Goal: Transaction & Acquisition: Purchase product/service

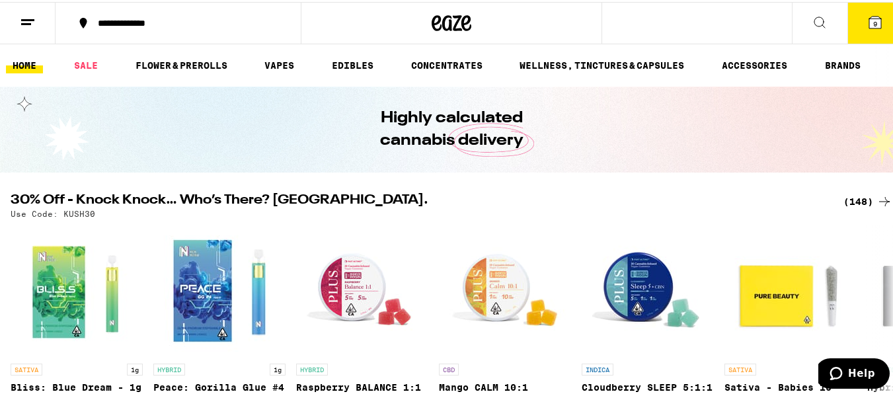
click at [869, 13] on icon at bounding box center [875, 21] width 16 height 16
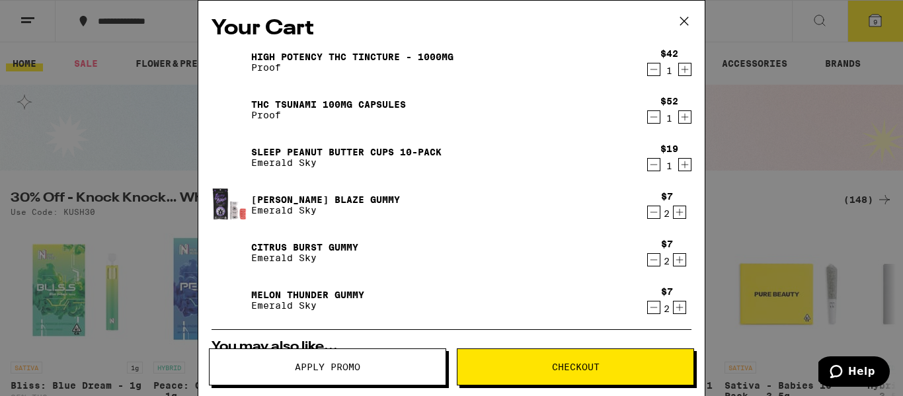
click at [309, 268] on div "Citrus Burst Gummy Emerald Sky" at bounding box center [426, 252] width 429 height 37
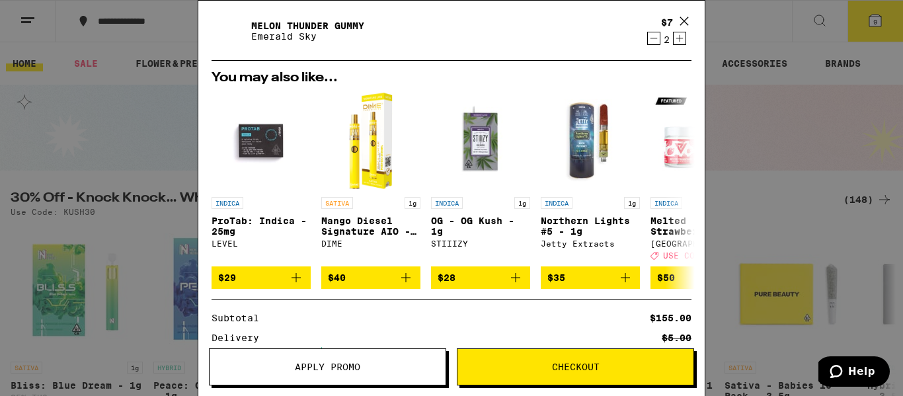
scroll to position [243, 0]
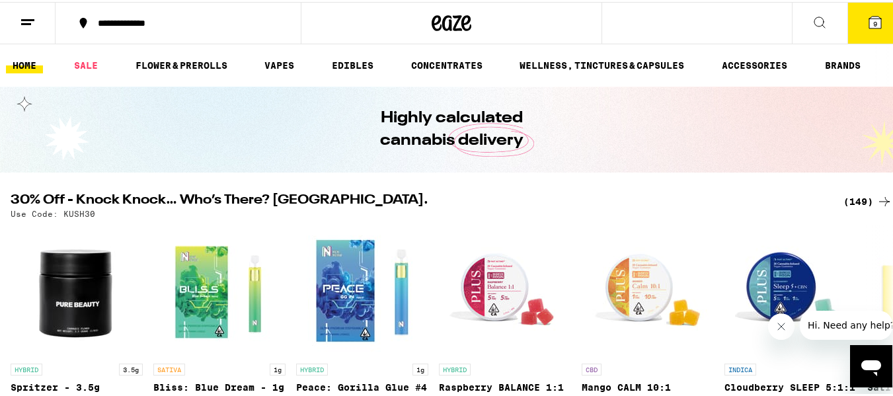
click at [867, 26] on button "9" at bounding box center [875, 21] width 56 height 41
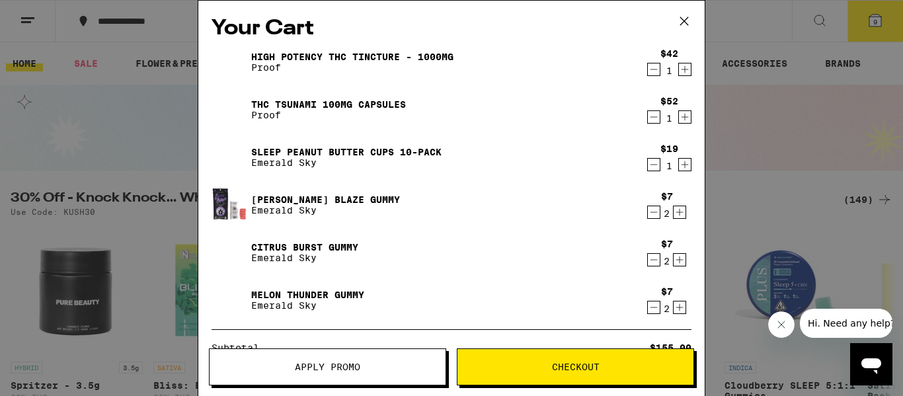
click at [679, 73] on icon "Increment" at bounding box center [685, 69] width 12 height 16
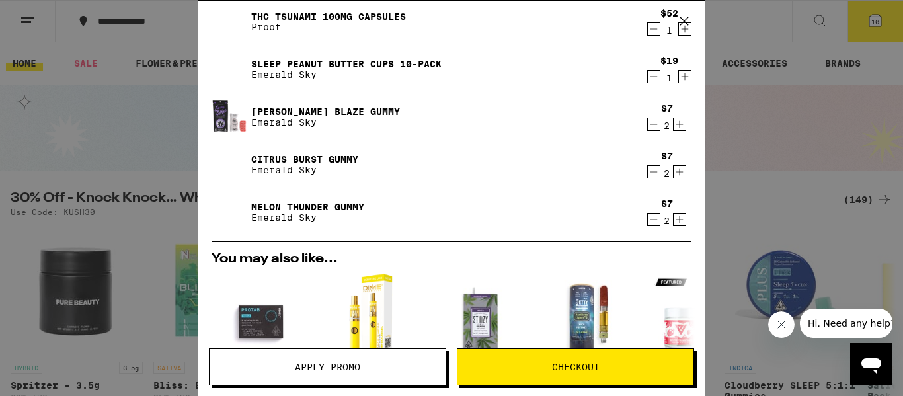
scroll to position [198, 0]
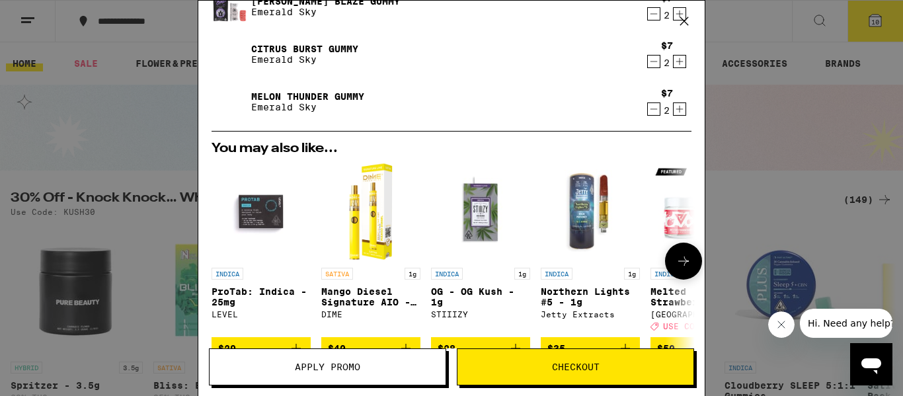
click at [682, 269] on button at bounding box center [683, 261] width 37 height 37
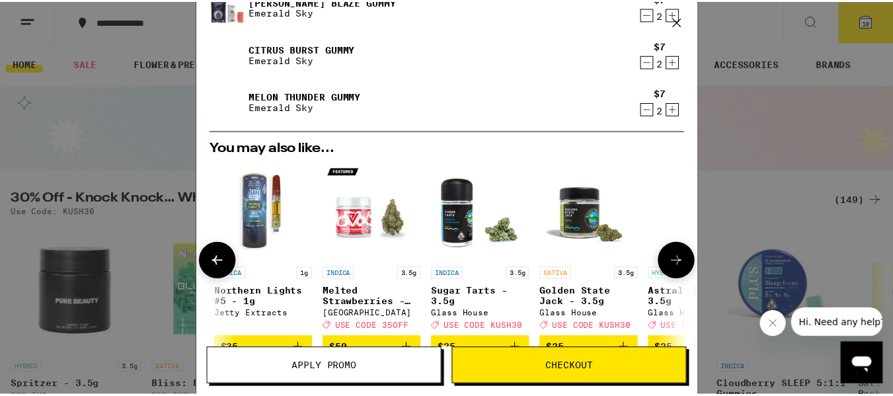
scroll to position [0, 326]
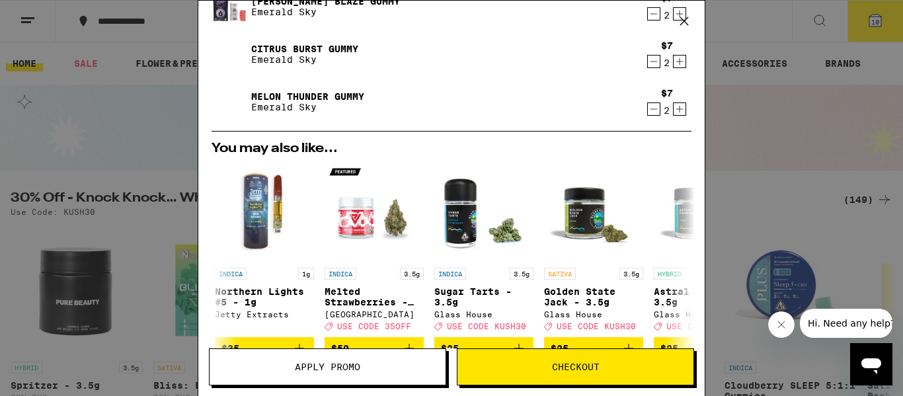
drag, startPoint x: 295, startPoint y: 360, endPoint x: 256, endPoint y: 343, distance: 42.6
click at [293, 358] on button "Apply Promo" at bounding box center [327, 366] width 237 height 37
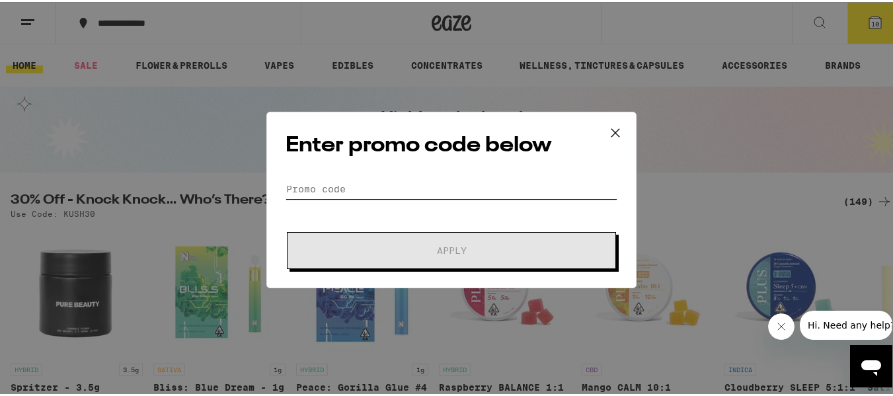
click at [286, 188] on input "Promo Code" at bounding box center [452, 187] width 332 height 20
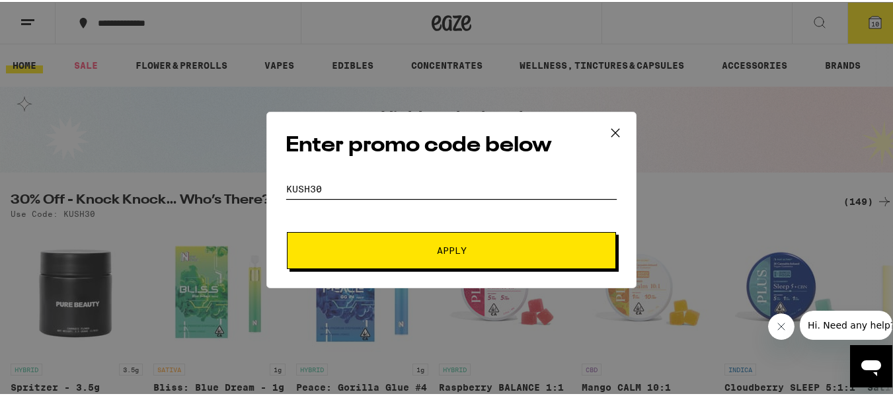
type input "kush30"
drag, startPoint x: 466, startPoint y: 257, endPoint x: 460, endPoint y: 262, distance: 8.0
click at [463, 260] on button "Apply" at bounding box center [451, 248] width 329 height 37
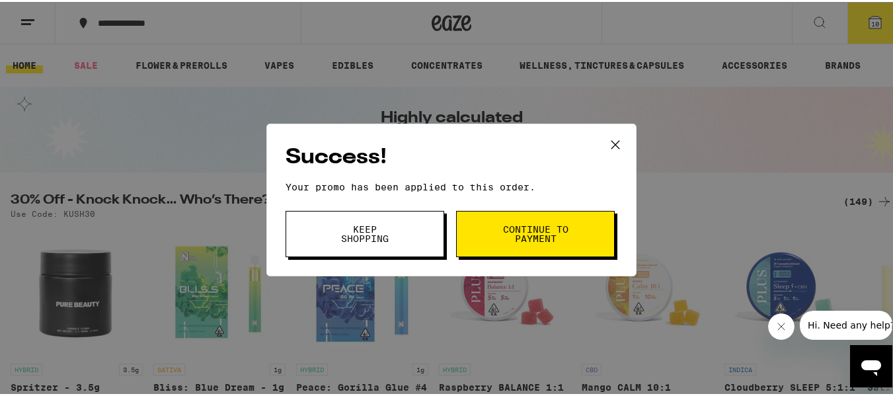
click at [479, 230] on button "Continue to payment" at bounding box center [535, 232] width 159 height 46
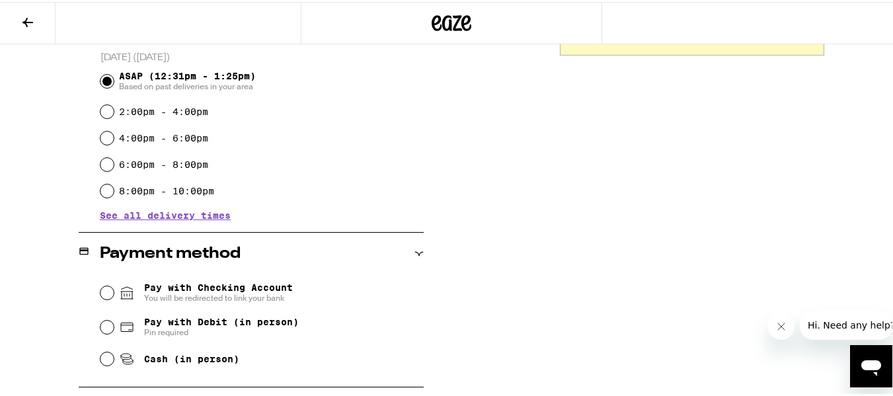
scroll to position [397, 0]
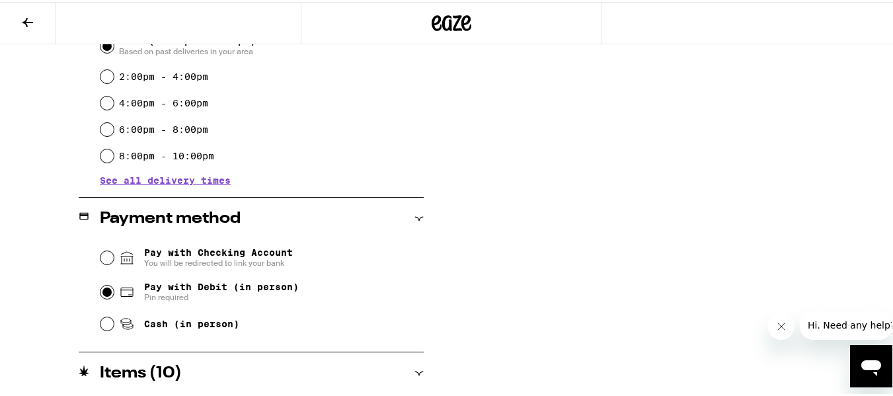
drag, startPoint x: 99, startPoint y: 290, endPoint x: 81, endPoint y: 286, distance: 18.9
click at [97, 289] on div "Pay with Checking Account You will be redirected to link your bank Pay with Deb…" at bounding box center [251, 287] width 345 height 98
drag, startPoint x: 108, startPoint y: 290, endPoint x: 91, endPoint y: 288, distance: 17.4
click at [106, 290] on input "Pay with Debit (in person) Pin required" at bounding box center [106, 290] width 13 height 13
radio input "true"
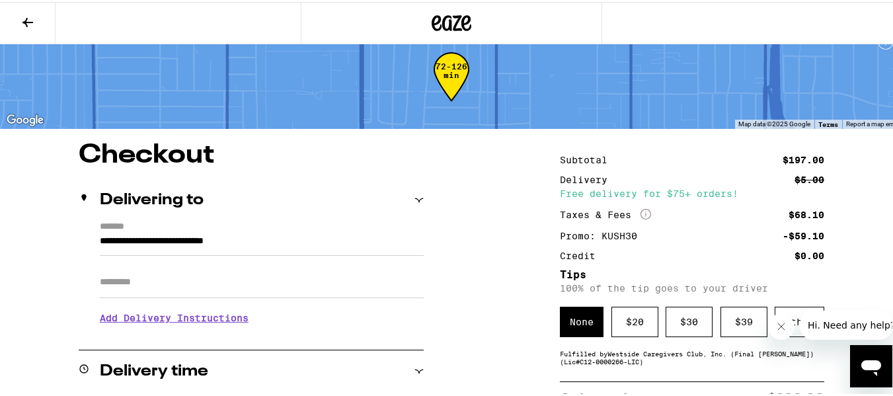
scroll to position [21, 0]
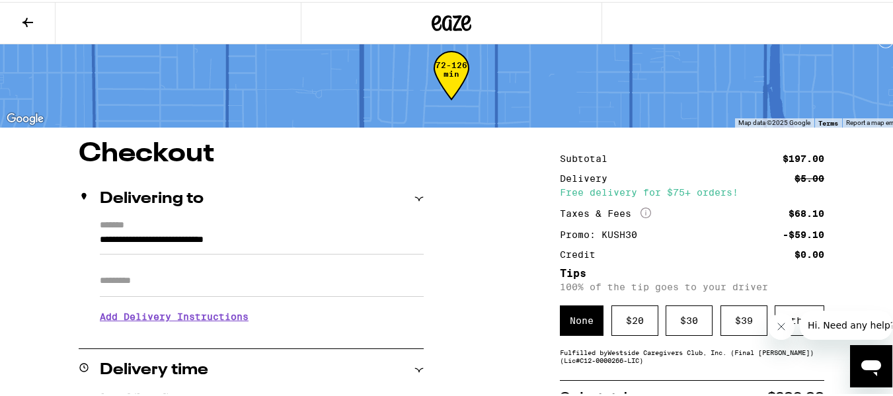
click at [575, 317] on div "None" at bounding box center [582, 318] width 44 height 30
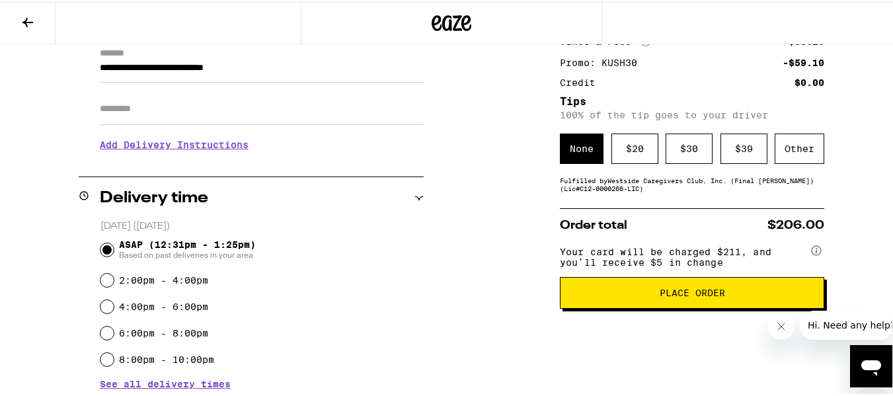
scroll to position [273, 0]
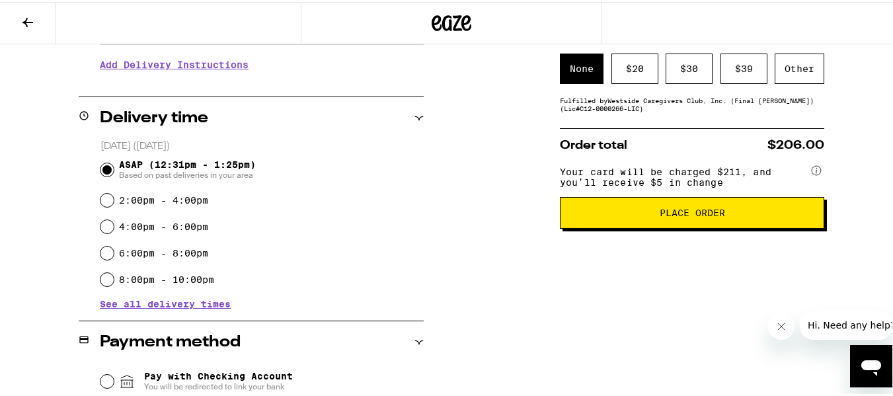
click at [660, 215] on span "Place Order" at bounding box center [692, 210] width 65 height 9
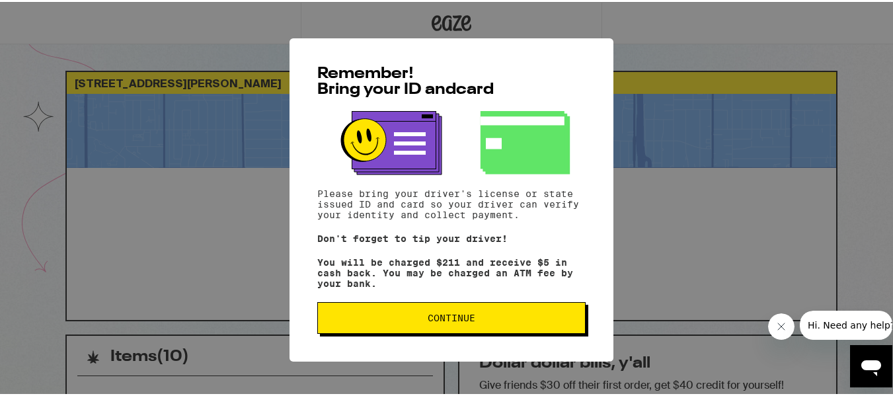
click at [428, 319] on span "Continue" at bounding box center [452, 315] width 48 height 9
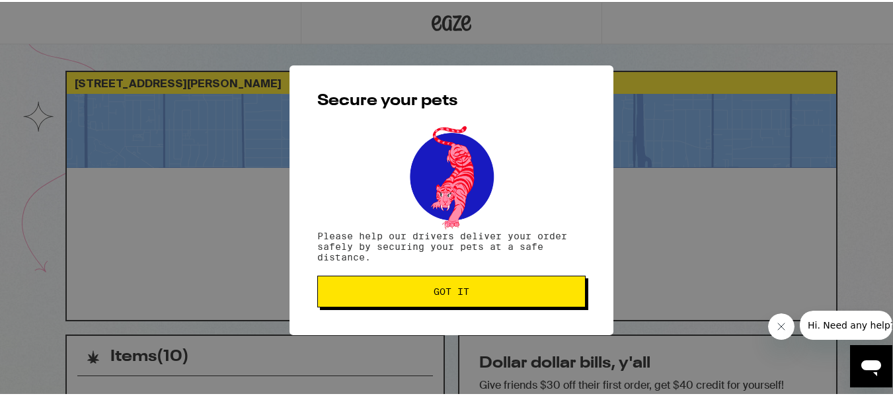
click at [455, 291] on span "Got it" at bounding box center [452, 289] width 36 height 9
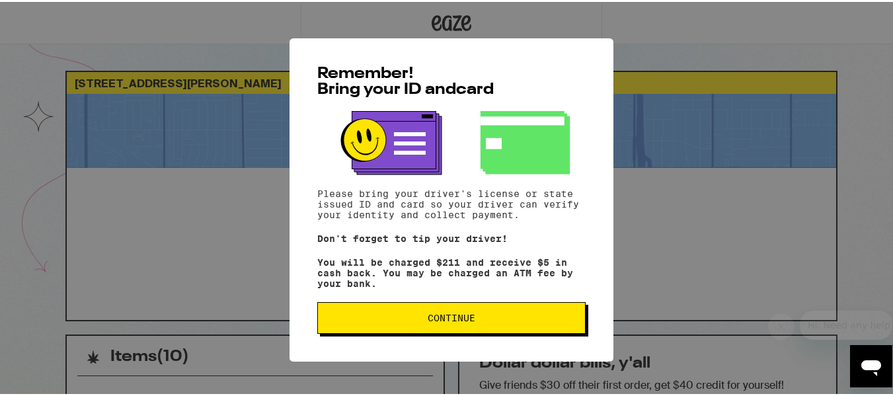
click at [555, 319] on span "Continue" at bounding box center [452, 315] width 246 height 9
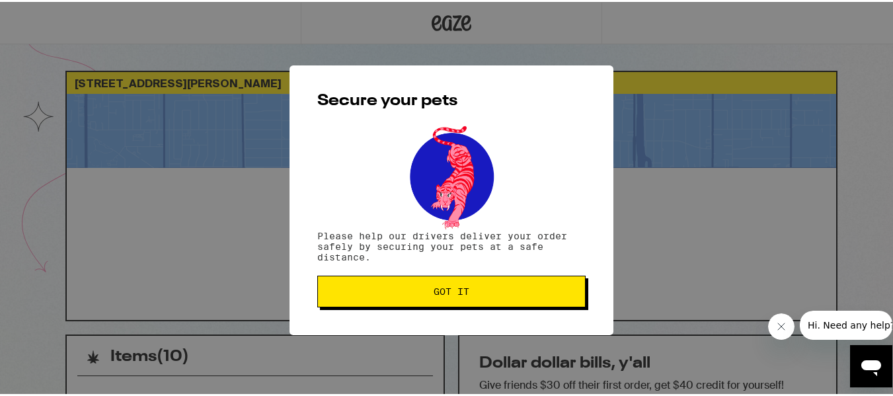
click at [434, 297] on button "Got it" at bounding box center [451, 290] width 268 height 32
